Goal: Navigation & Orientation: Find specific page/section

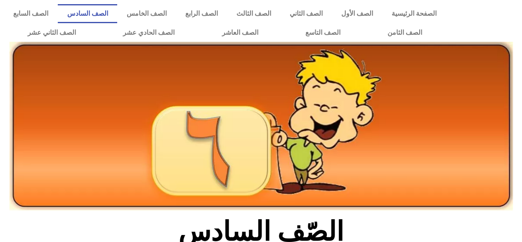
scroll to position [201, 0]
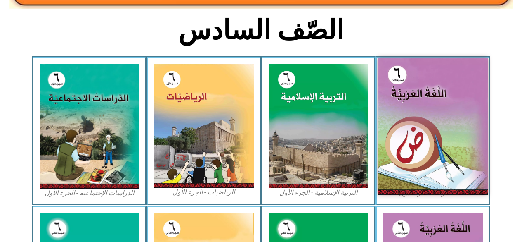
click at [396, 150] on img at bounding box center [433, 125] width 110 height 137
click at [402, 128] on img at bounding box center [433, 125] width 110 height 137
click at [401, 129] on img at bounding box center [433, 125] width 110 height 137
click at [394, 133] on img at bounding box center [433, 125] width 110 height 137
click at [395, 143] on img at bounding box center [433, 125] width 110 height 137
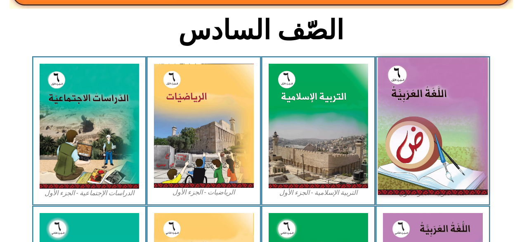
click at [396, 147] on img at bounding box center [433, 125] width 110 height 137
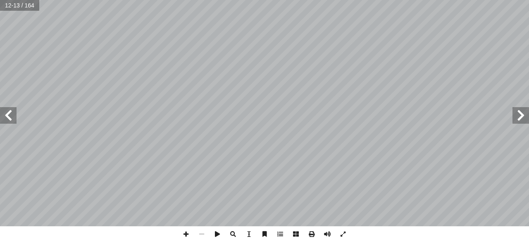
click at [5, 116] on span at bounding box center [8, 115] width 17 height 17
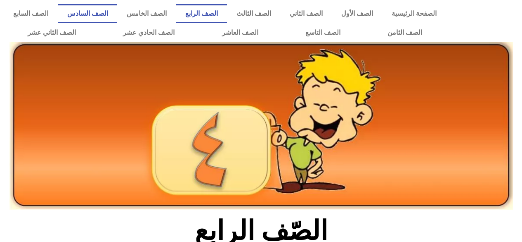
click at [117, 12] on link "الصف السادس" at bounding box center [87, 13] width 59 height 19
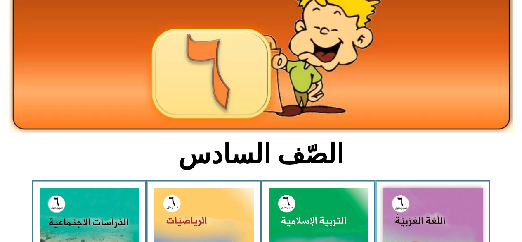
scroll to position [84, 0]
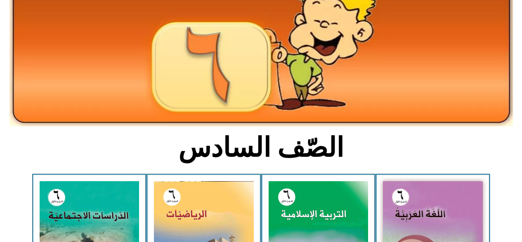
click at [407, 204] on img at bounding box center [433, 243] width 100 height 125
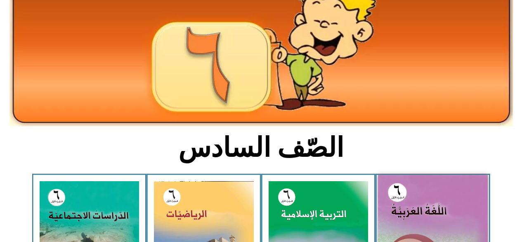
click at [406, 200] on img at bounding box center [433, 243] width 110 height 137
click at [406, 197] on img at bounding box center [433, 243] width 110 height 137
click at [403, 195] on img at bounding box center [433, 243] width 110 height 137
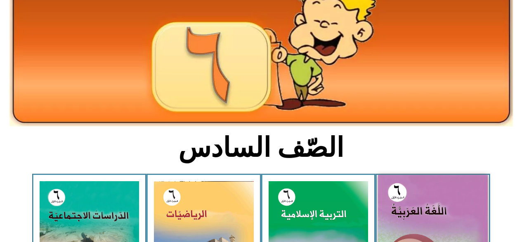
click at [391, 207] on img at bounding box center [433, 243] width 110 height 137
click at [396, 204] on img at bounding box center [433, 243] width 110 height 137
click at [398, 204] on img at bounding box center [433, 243] width 110 height 137
click at [398, 205] on img at bounding box center [433, 243] width 110 height 137
click at [402, 204] on img at bounding box center [433, 243] width 110 height 137
